Goal: Transaction & Acquisition: Purchase product/service

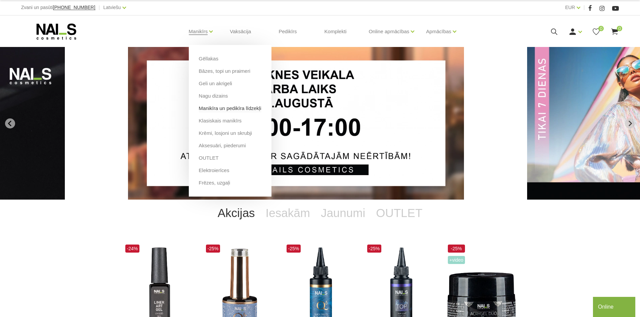
click at [215, 106] on link "Manikīra un pedikīra līdzekļi" at bounding box center [230, 108] width 62 height 7
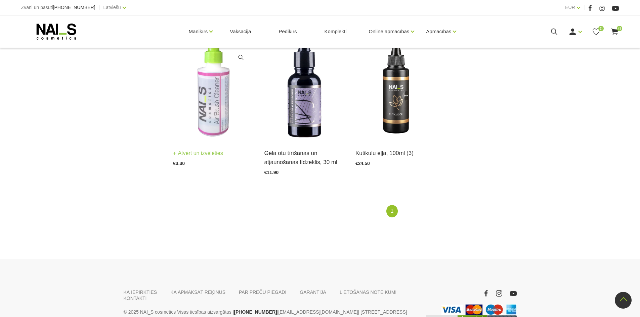
scroll to position [554, 0]
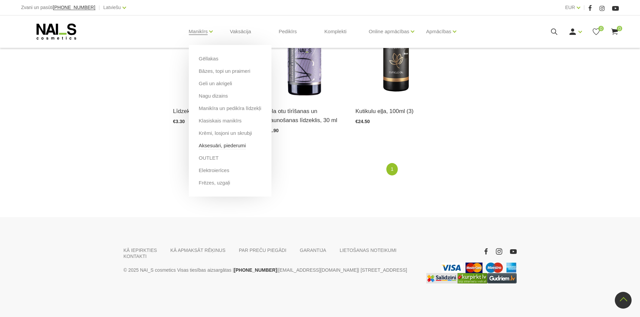
click at [214, 145] on link "Aksesuāri, piederumi" at bounding box center [222, 145] width 47 height 7
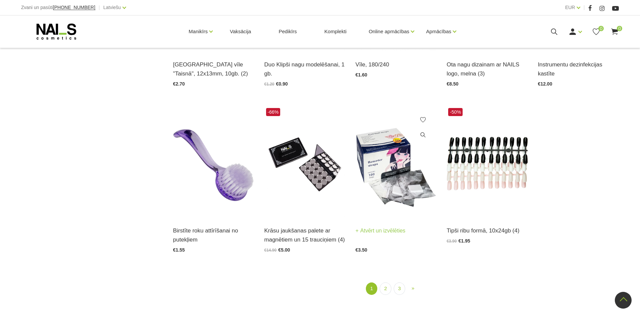
scroll to position [671, 0]
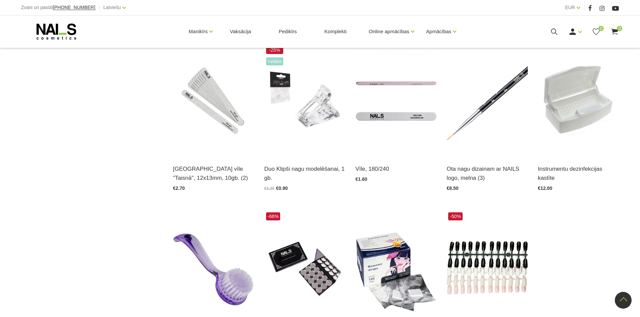
drag, startPoint x: 389, startPoint y: 121, endPoint x: 119, endPoint y: 143, distance: 271.5
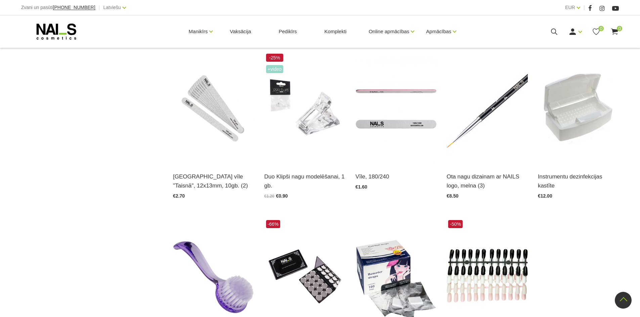
scroll to position [839, 0]
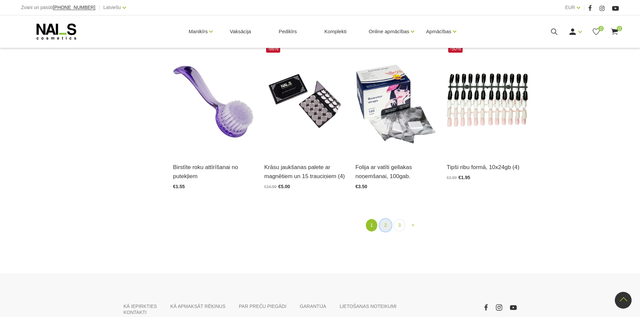
click at [382, 228] on link "2" at bounding box center [384, 225] width 11 height 12
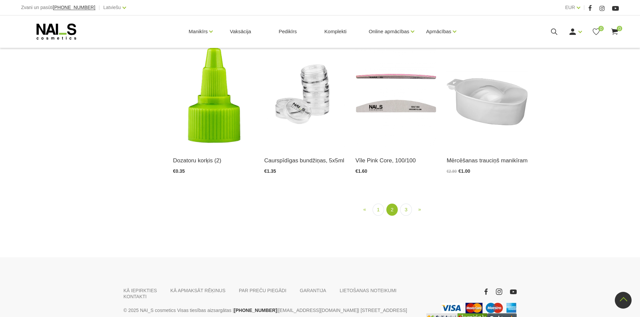
scroll to position [607, 0]
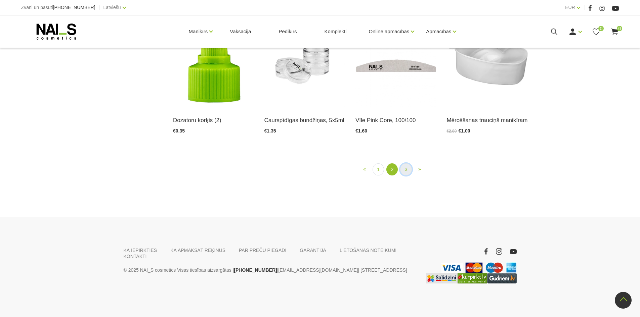
click at [407, 167] on link "3" at bounding box center [405, 170] width 11 height 12
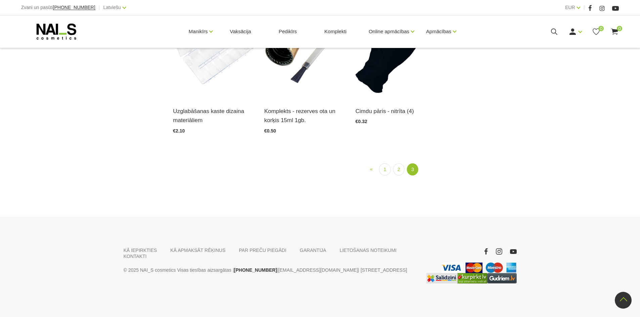
scroll to position [720, 0]
click at [388, 171] on link "1" at bounding box center [384, 170] width 11 height 12
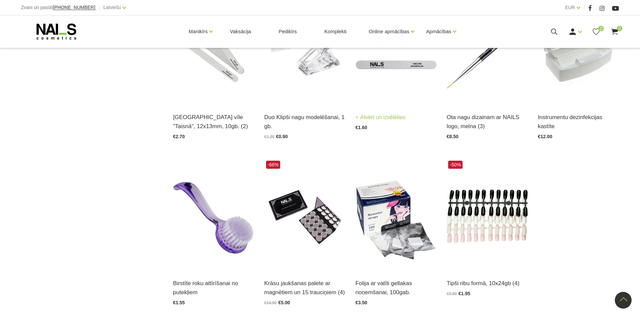
scroll to position [742, 0]
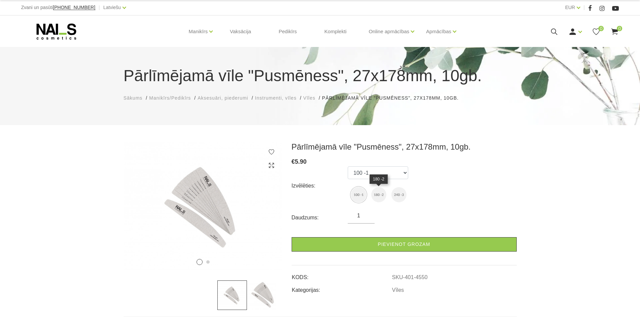
click at [381, 199] on img at bounding box center [378, 194] width 15 height 15
select select "4551"
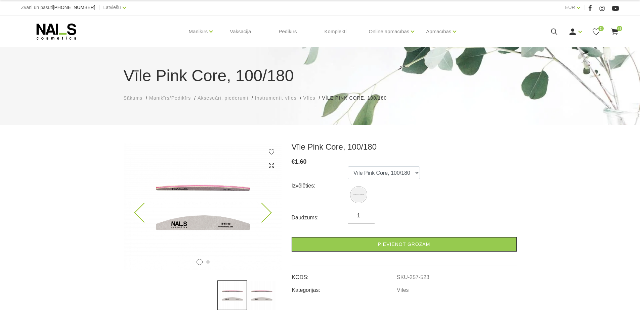
click at [261, 216] on icon at bounding box center [261, 213] width 20 height 20
click at [267, 210] on icon at bounding box center [261, 213] width 20 height 20
click at [142, 204] on img at bounding box center [203, 206] width 158 height 129
click at [145, 208] on icon at bounding box center [144, 213] width 20 height 20
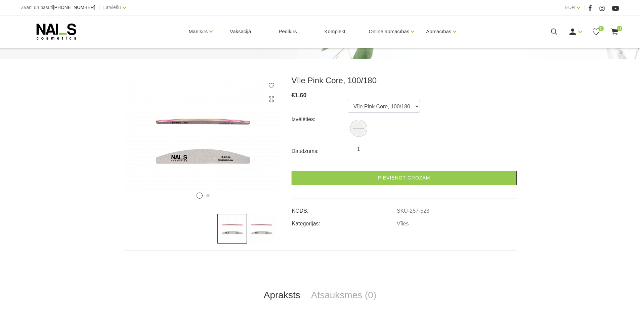
scroll to position [67, 0]
